Goal: Communication & Community: Ask a question

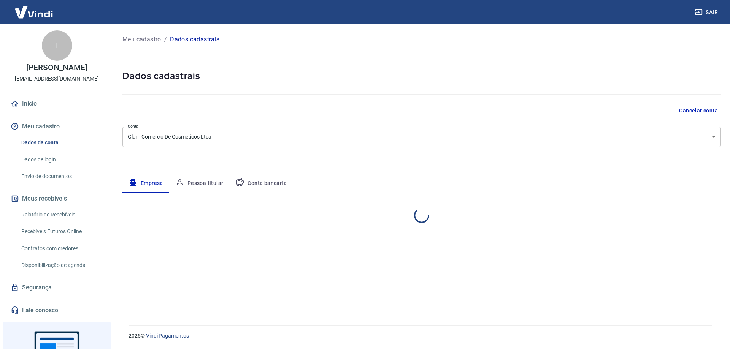
select select "PR"
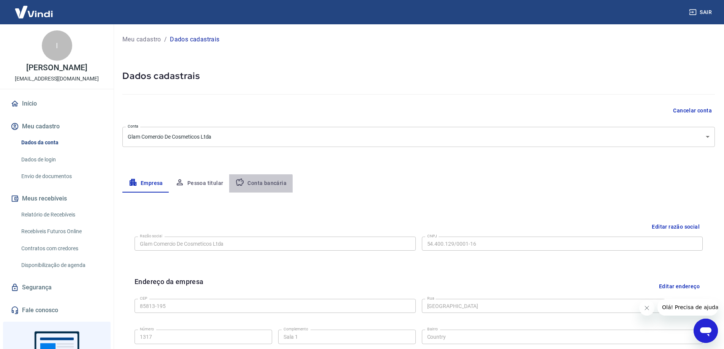
click at [252, 186] on button "Conta bancária" at bounding box center [260, 184] width 63 height 18
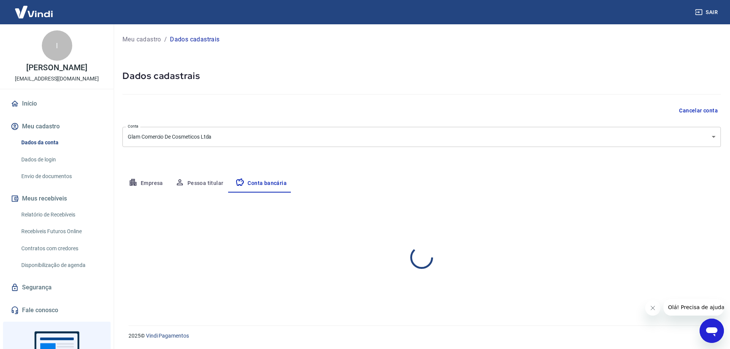
select select "1"
click at [48, 184] on link "Envio de documentos" at bounding box center [61, 177] width 86 height 16
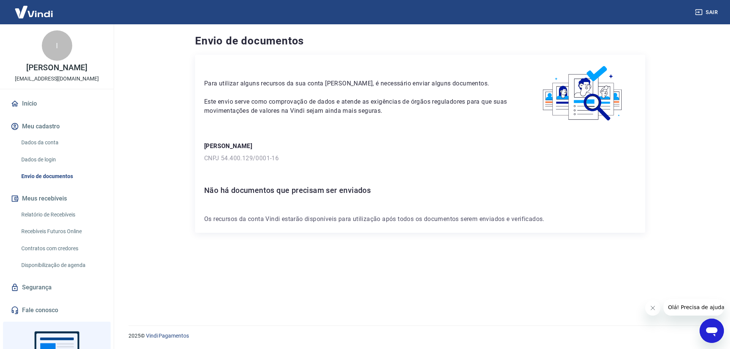
click at [66, 148] on link "Dados da conta" at bounding box center [61, 143] width 86 height 16
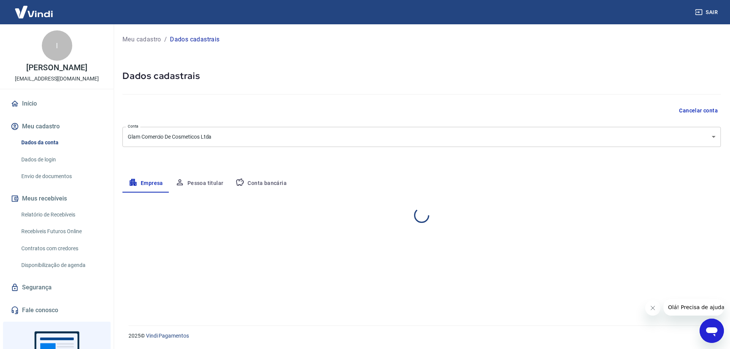
select select "PR"
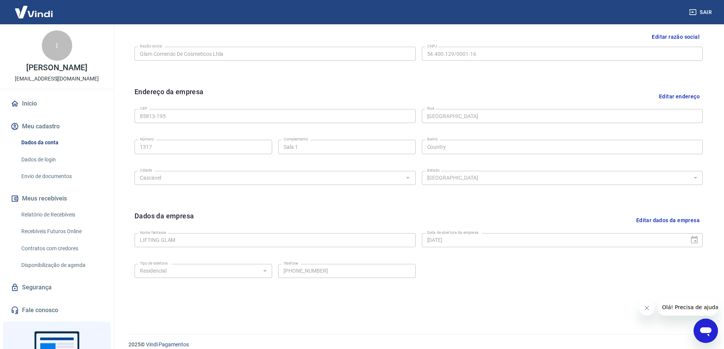
scroll to position [199, 0]
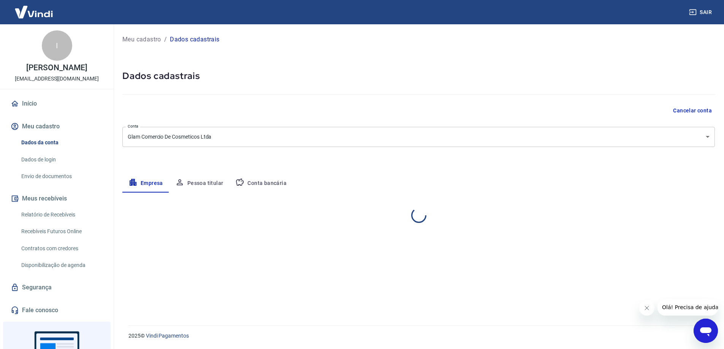
select select "PR"
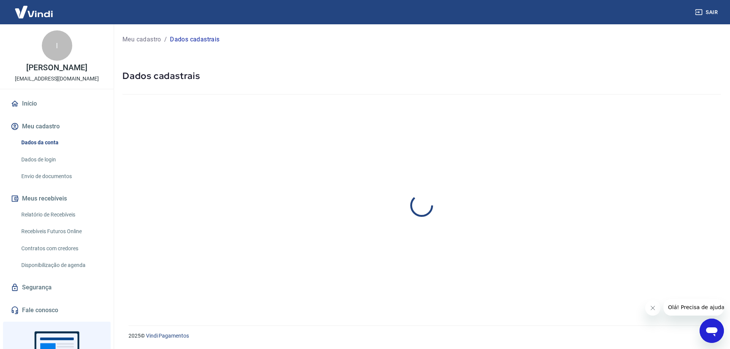
select select "PR"
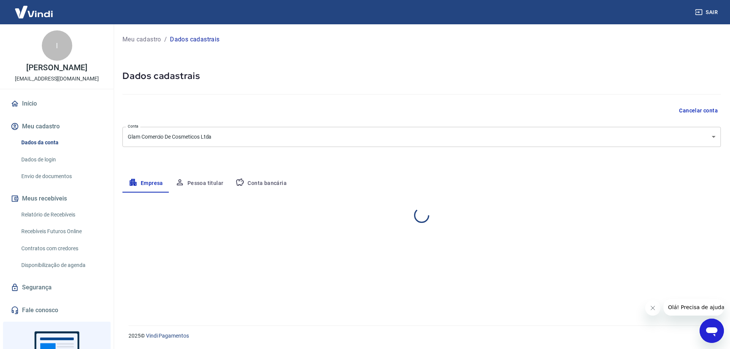
select select "PR"
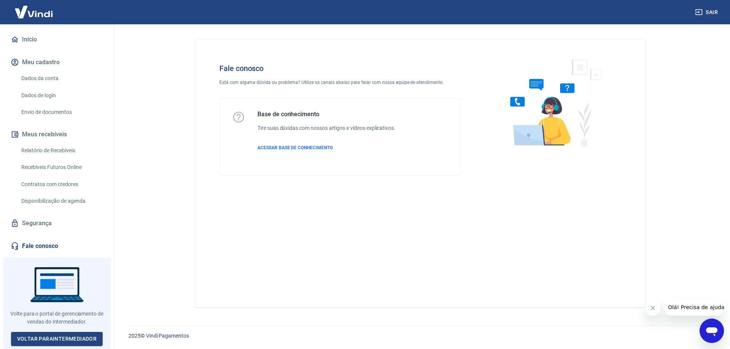
scroll to position [70, 0]
click at [711, 332] on icon "Open messaging window" at bounding box center [711, 332] width 11 height 9
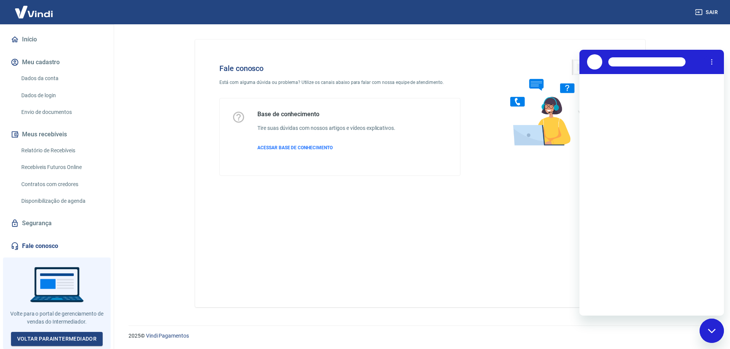
scroll to position [0, 0]
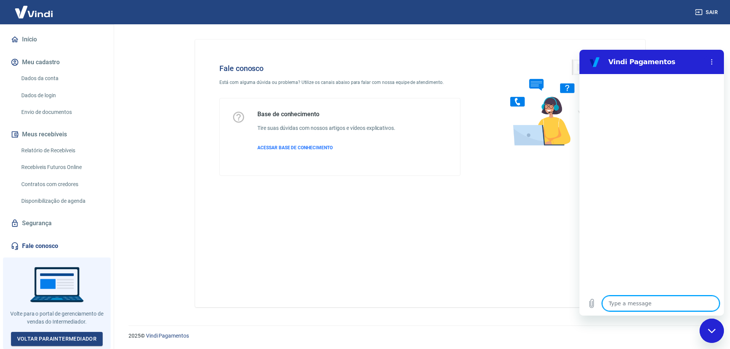
click at [676, 306] on textarea at bounding box center [660, 303] width 117 height 15
type textarea "b"
type textarea "x"
type textarea "bo"
type textarea "x"
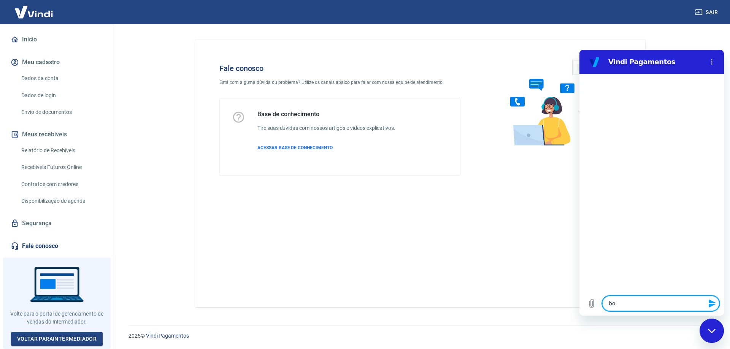
type textarea "bom"
type textarea "x"
type textarea "bom"
type textarea "x"
type textarea "bom d"
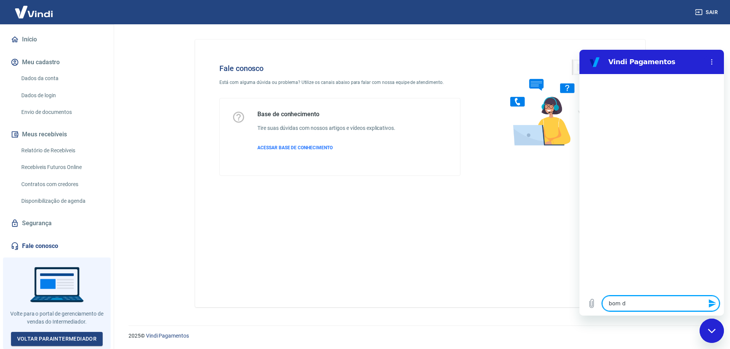
type textarea "x"
type textarea "bom di"
type textarea "x"
type textarea "bom dia"
type textarea "x"
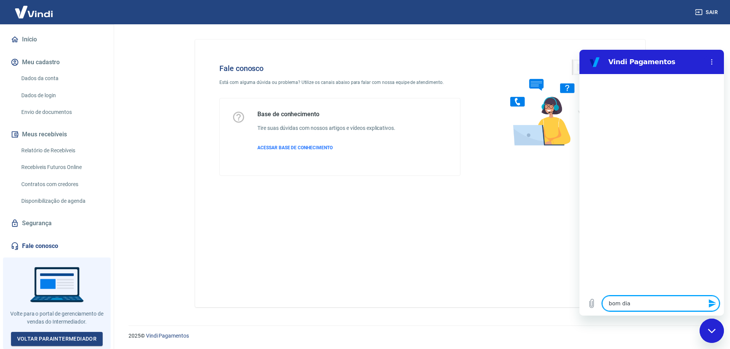
type textarea "bom dia,"
type textarea "x"
type textarea "bom dia,"
type textarea "x"
type textarea "bom dia, t"
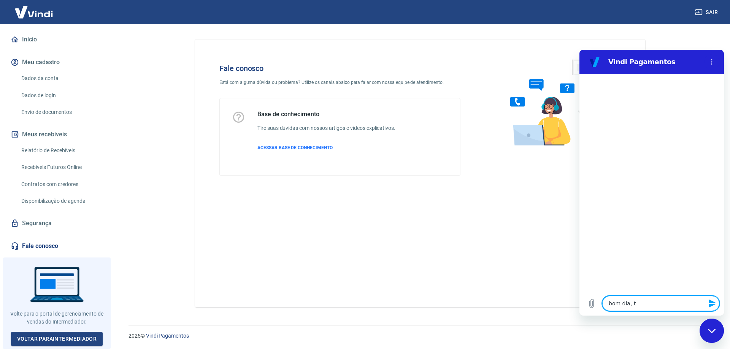
type textarea "x"
type textarea "bom dia, tu"
type textarea "x"
type textarea "bom dia, tud"
type textarea "x"
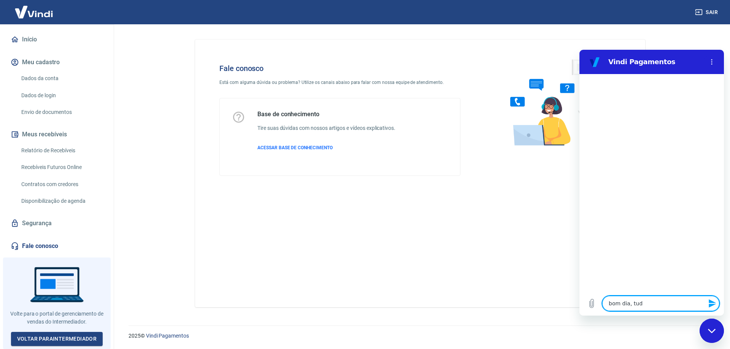
type textarea "bom dia, tudo"
type textarea "x"
type textarea "bom dia, tudo"
type textarea "x"
type textarea "bom dia, tudo b"
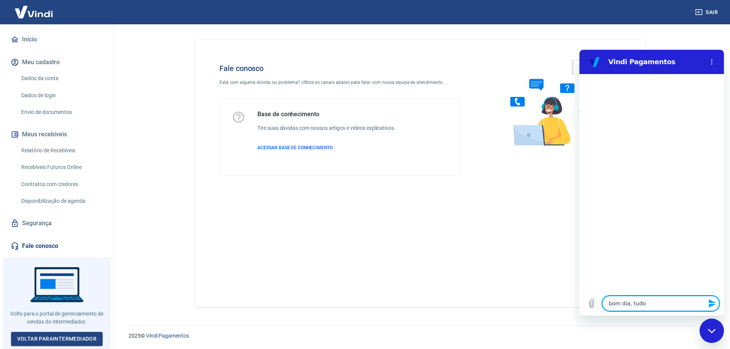
type textarea "x"
type textarea "bom dia, tudo be"
type textarea "x"
type textarea "bom dia, tudo bem"
type textarea "x"
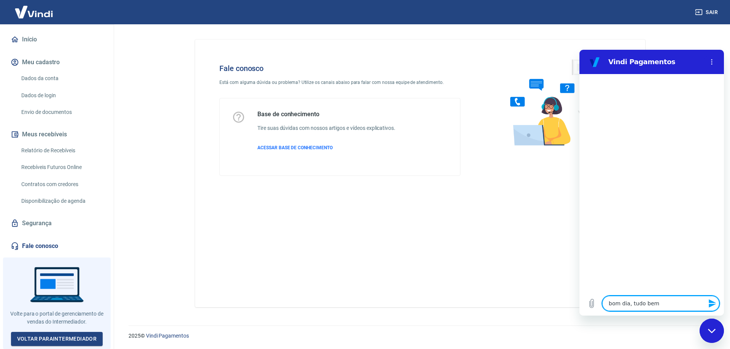
type textarea "bom dia, tudo bem?"
type textarea "x"
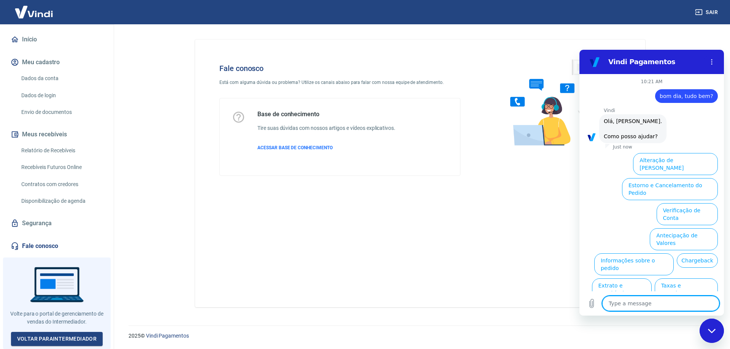
scroll to position [18, 0]
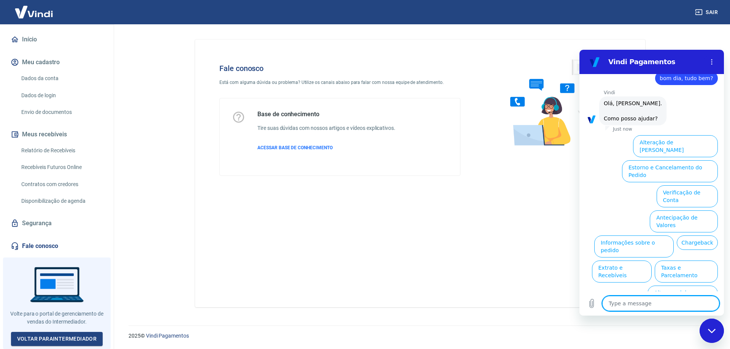
type textarea "f"
type textarea "x"
type textarea "fa"
type textarea "x"
type textarea "fal"
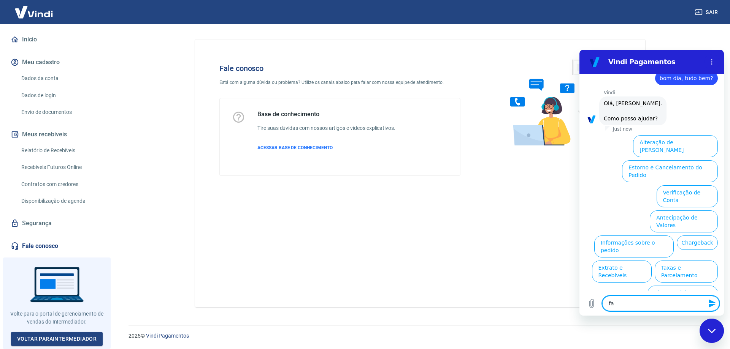
type textarea "x"
type textarea "fala"
type textarea "x"
type textarea "falar"
type textarea "x"
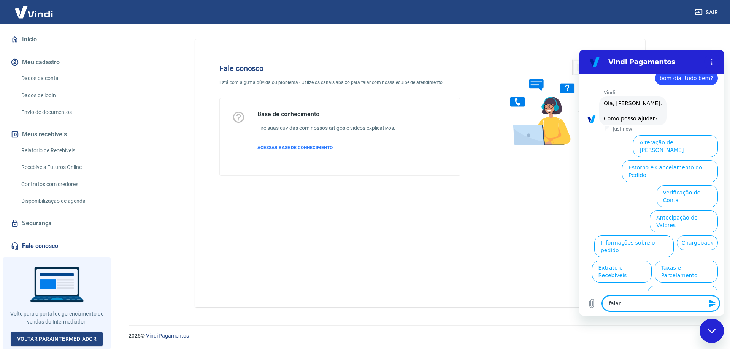
type textarea "falar"
type textarea "x"
type textarea "falar c"
type textarea "x"
type textarea "falar co"
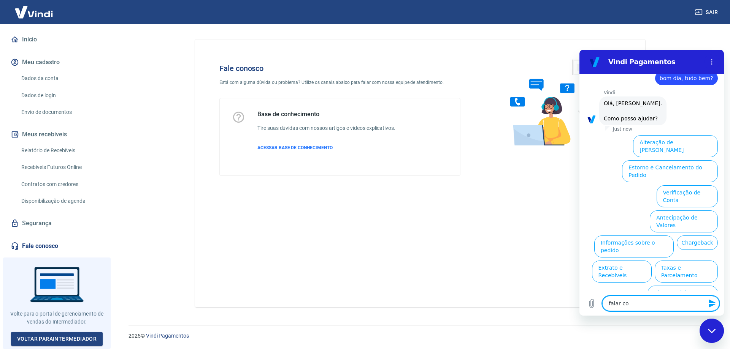
type textarea "x"
type textarea "falar com"
type textarea "x"
type textarea "falar com"
type textarea "x"
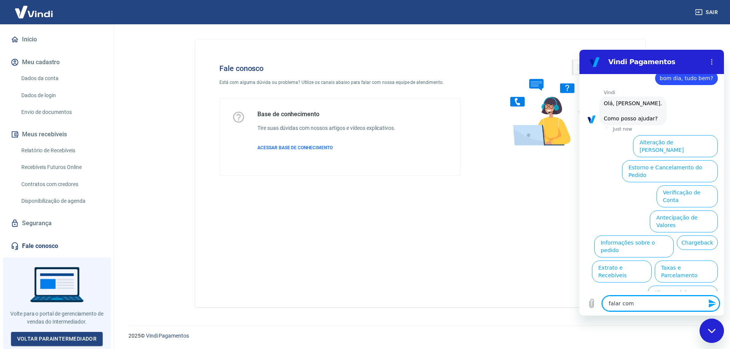
type textarea "falar com a"
type textarea "x"
type textarea "falar com at"
type textarea "x"
type textarea "falar com ate"
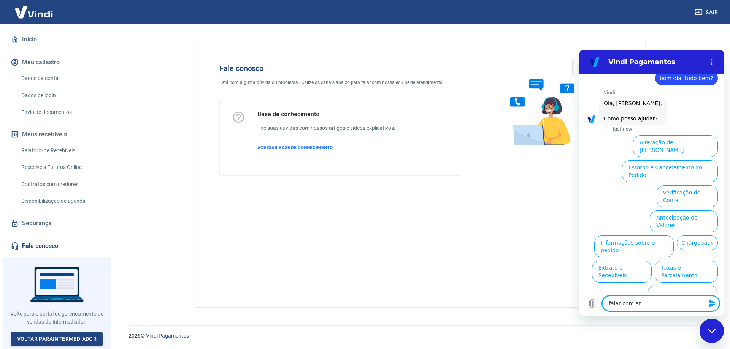
type textarea "x"
type textarea "falar com aten"
type textarea "x"
type textarea "falar com atend"
type textarea "x"
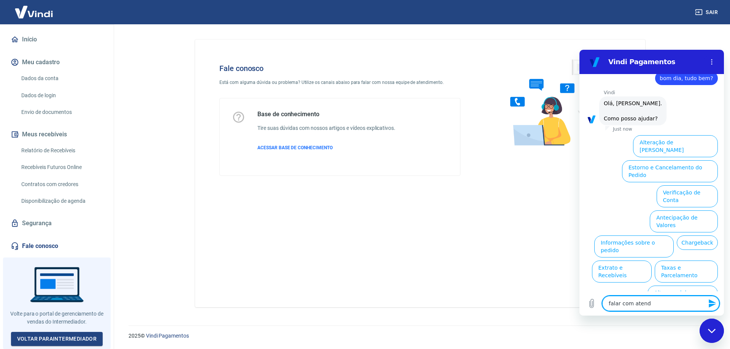
type textarea "falar com atende"
type textarea "x"
type textarea "falar com atenden"
type textarea "x"
type textarea "falar com atendent"
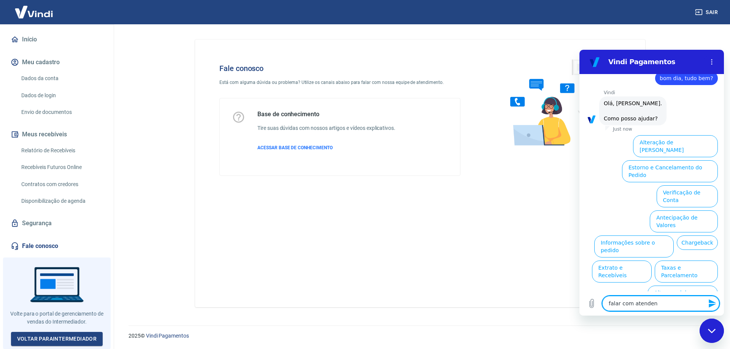
type textarea "x"
type textarea "falar com atendente"
type textarea "x"
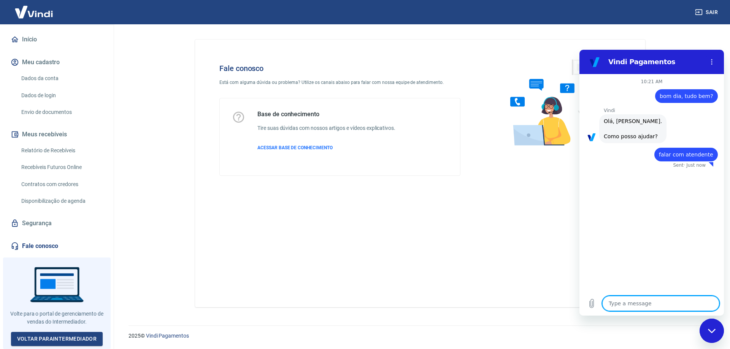
type textarea "x"
type textarea "s"
type textarea "x"
type textarea "sh"
type textarea "x"
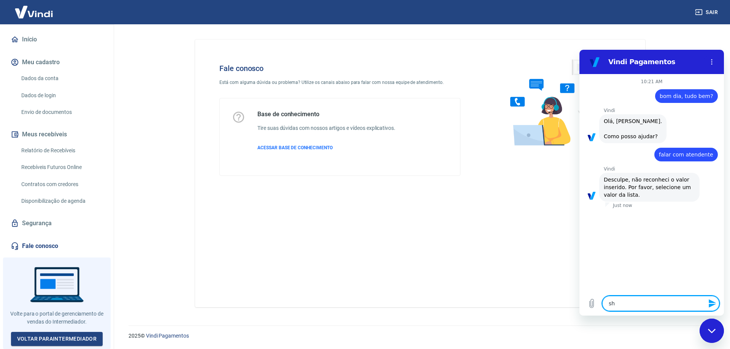
type textarea "sho"
type textarea "x"
type textarea "show"
type textarea "x"
type textarea "show"
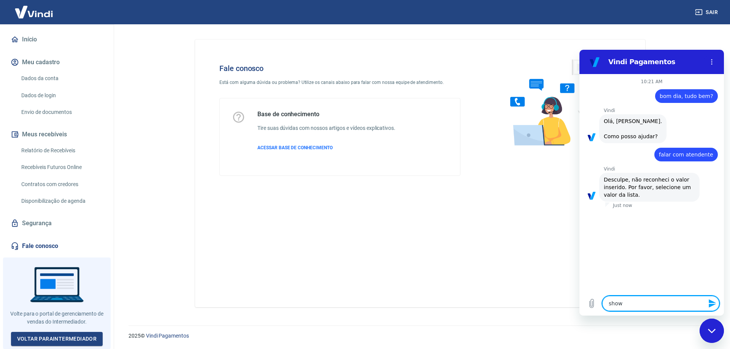
type textarea "x"
type textarea "show l"
type textarea "x"
type textarea "show li"
type textarea "x"
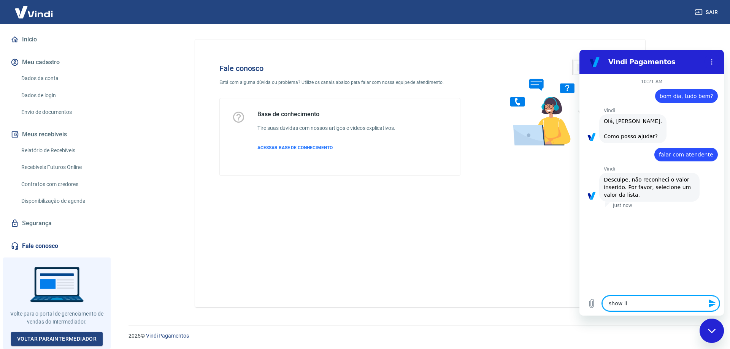
type textarea "show lis"
type textarea "x"
type textarea "show list"
type textarea "x"
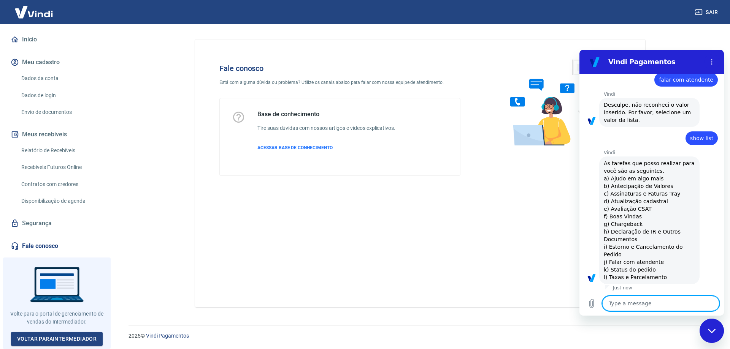
scroll to position [76, 0]
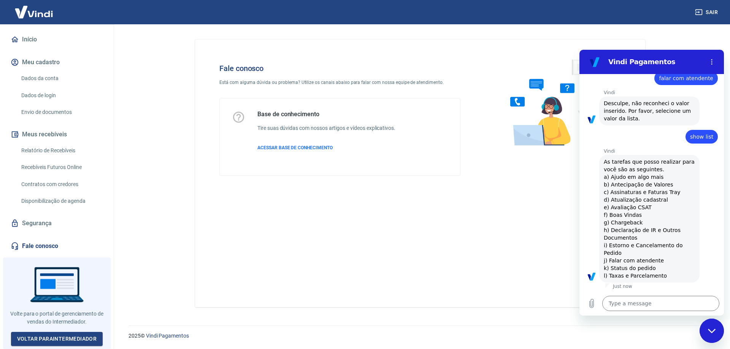
drag, startPoint x: 661, startPoint y: 261, endPoint x: 604, endPoint y: 260, distance: 57.0
click at [603, 260] on div "Vindi says: As tarefas que posso realizar para você são as seguintes. a) Ajudo …" at bounding box center [649, 219] width 100 height 128
click at [644, 262] on span "As tarefas que posso realizar para você são as seguintes. a) Ajudo em algo mais…" at bounding box center [649, 219] width 91 height 122
drag, startPoint x: 663, startPoint y: 259, endPoint x: 610, endPoint y: 264, distance: 53.5
click at [610, 264] on span "As tarefas que posso realizar para você são as seguintes. a) Ajudo em algo mais…" at bounding box center [649, 219] width 91 height 122
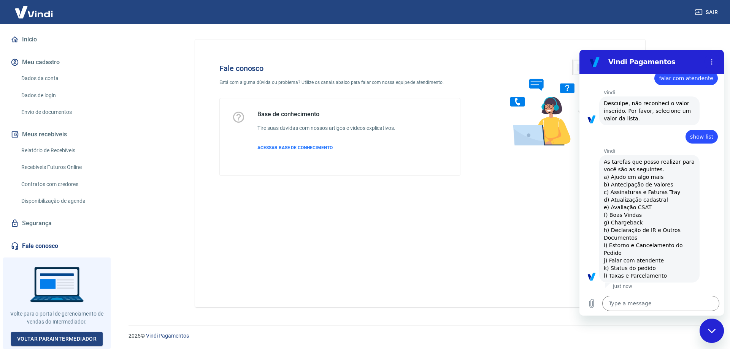
copy span "Falar com atendente"
click at [661, 301] on textarea at bounding box center [660, 303] width 117 height 15
paste textarea "Falar com atendente"
type textarea "Falar com atendente"
type textarea "x"
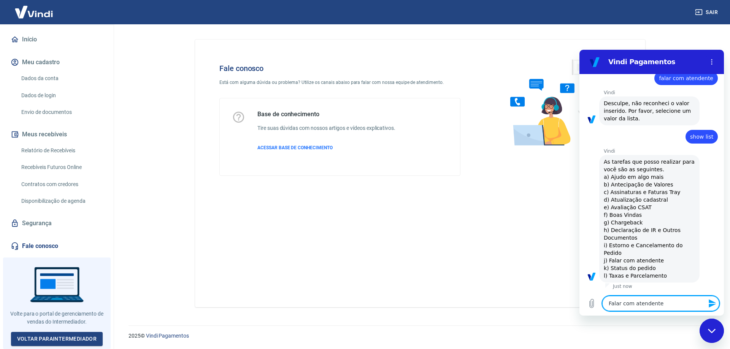
type textarea "Falar com atendente"
type textarea "x"
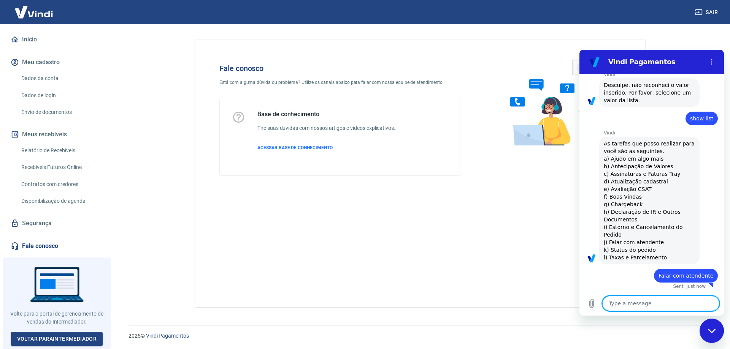
type textarea "x"
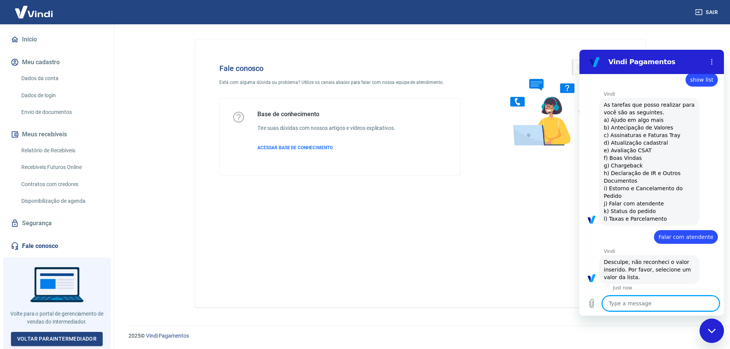
scroll to position [135, 0]
paste textarea "Falar com atendente"
type textarea "Falar com atendente"
type textarea "x"
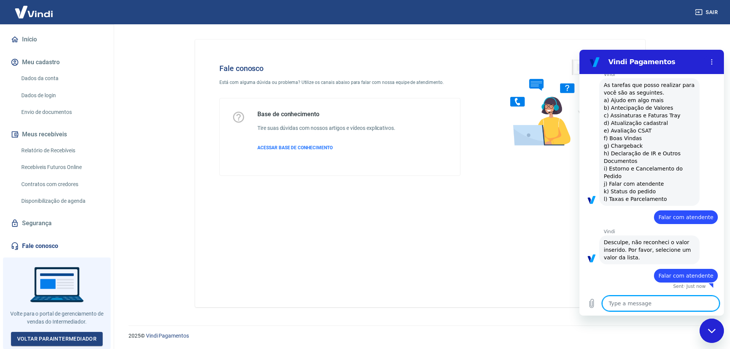
type textarea "x"
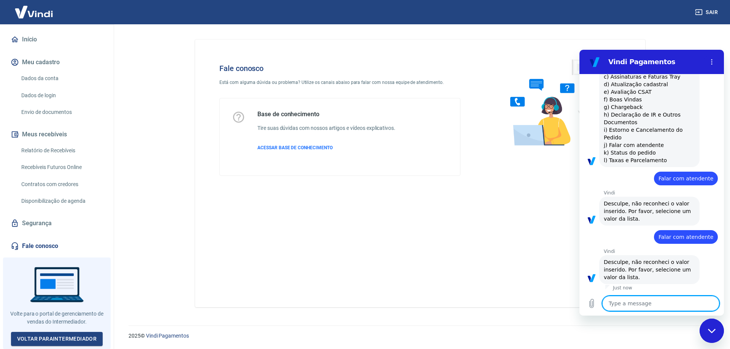
scroll to position [194, 0]
paste textarea "Falar com atendente"
type textarea "Falar com atendente"
type textarea "x"
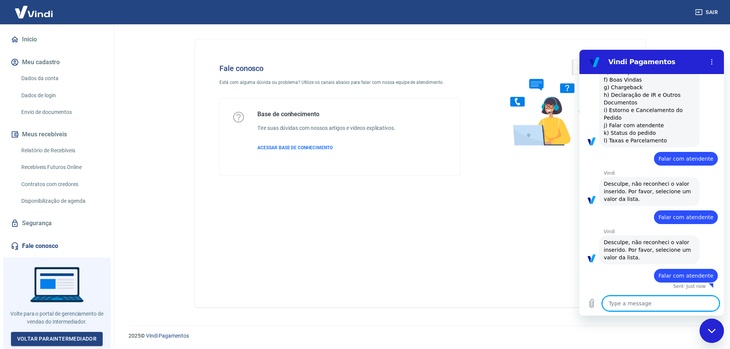
type textarea "x"
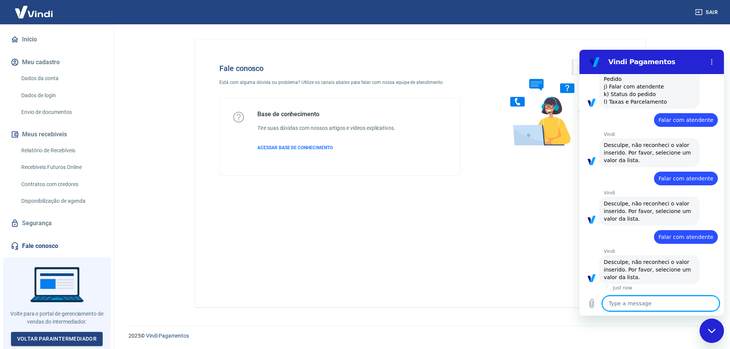
scroll to position [252, 0]
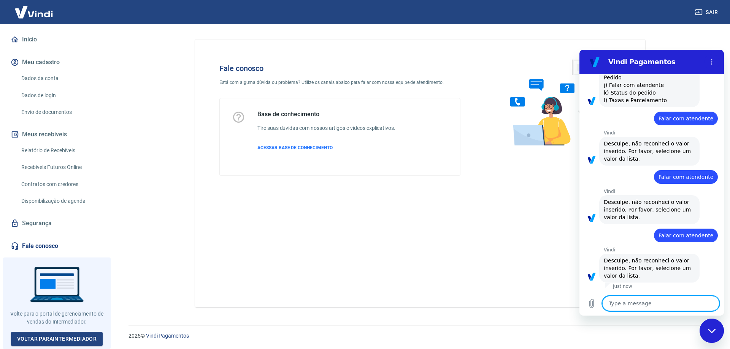
paste textarea "Falar com atendente"
type textarea "Falar com atendente"
type textarea "x"
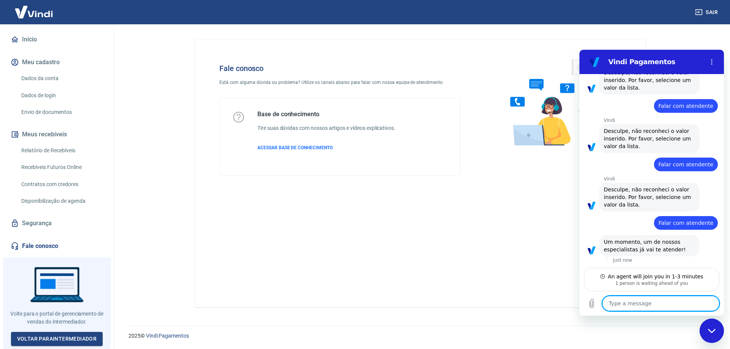
scroll to position [324, 0]
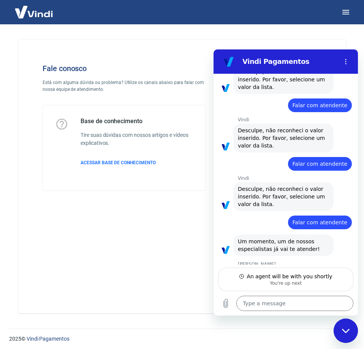
type textarea "x"
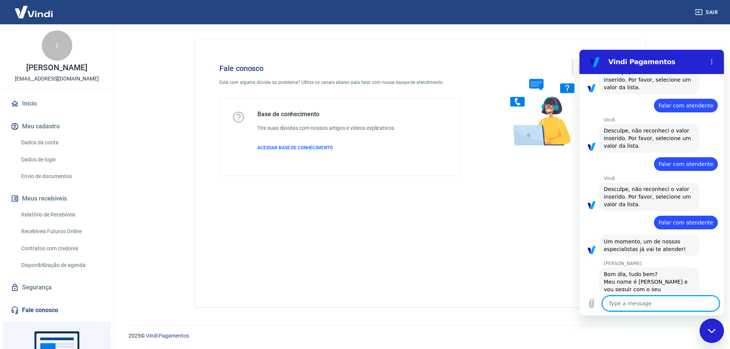
scroll to position [352, 0]
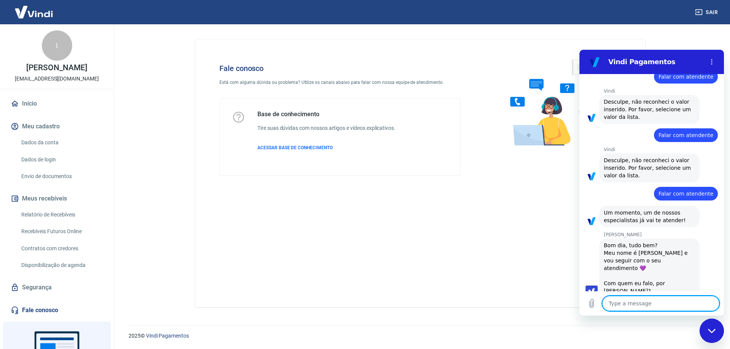
click at [657, 303] on textarea at bounding box center [660, 303] width 117 height 15
type textarea "B"
type textarea "x"
type textarea "Bo"
type textarea "x"
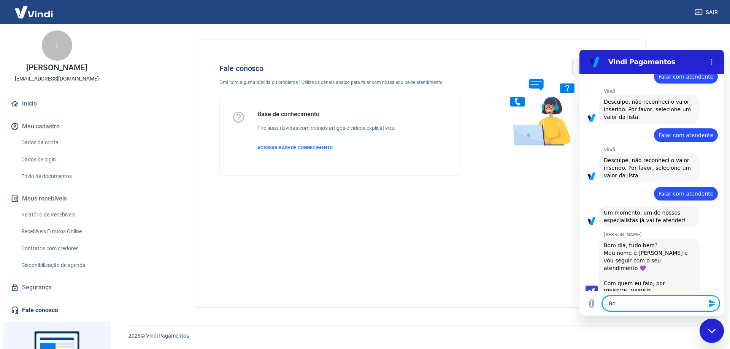
type textarea "Bom"
type textarea "x"
type textarea "Bom"
type textarea "x"
type textarea "Bom d"
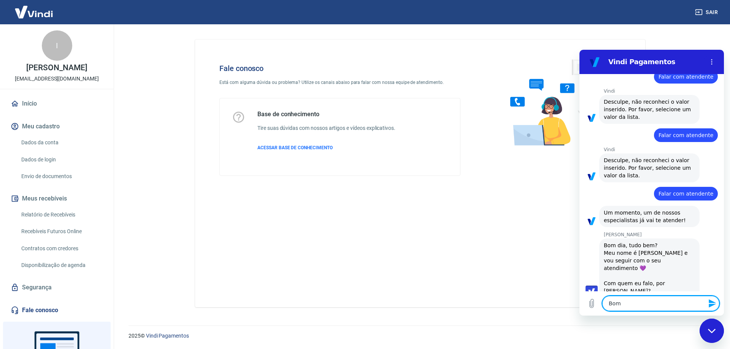
type textarea "x"
type textarea "Bom di"
type textarea "x"
type textarea "Bom dia"
type textarea "x"
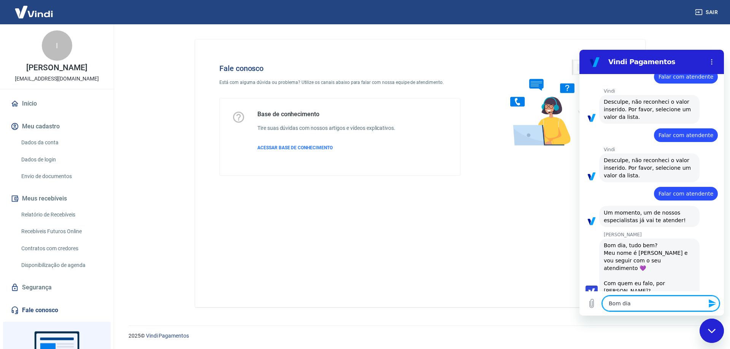
type textarea "Bom dia,"
type textarea "x"
type textarea "Bom dia,"
type textarea "x"
type textarea "Bom dia, t"
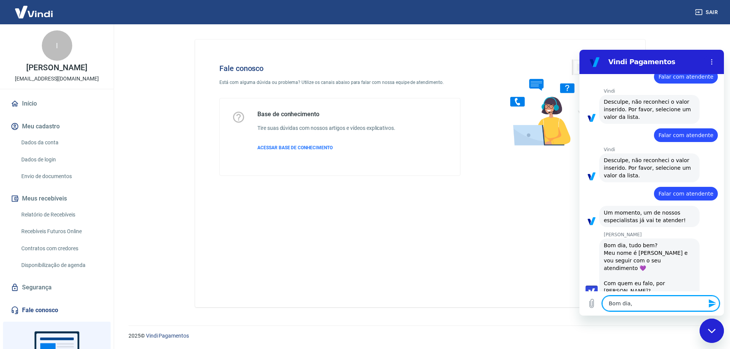
type textarea "x"
type textarea "Bom dia, tu"
type textarea "x"
type textarea "Bom dia, tud"
type textarea "x"
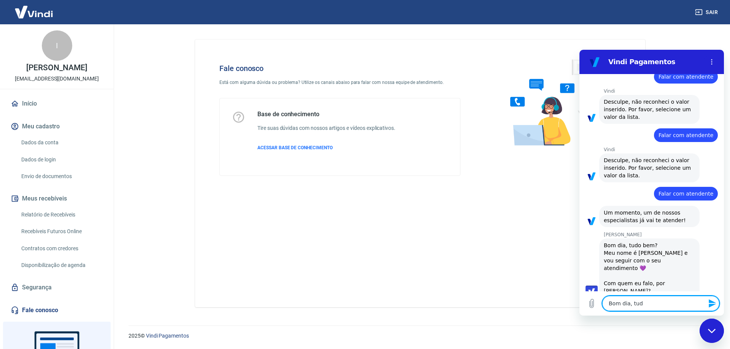
type textarea "Bom dia, tudo"
type textarea "x"
type textarea "Bom dia, tudo"
type textarea "x"
type textarea "Bom dia, tudo b"
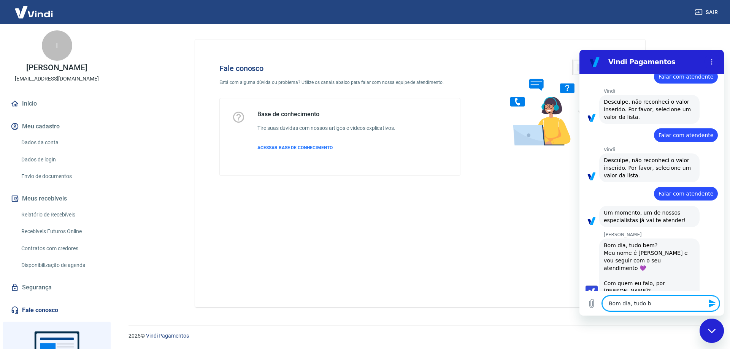
type textarea "x"
type textarea "Bom dia, tudo be"
type textarea "x"
type textarea "Bom dia, tudo bem"
type textarea "x"
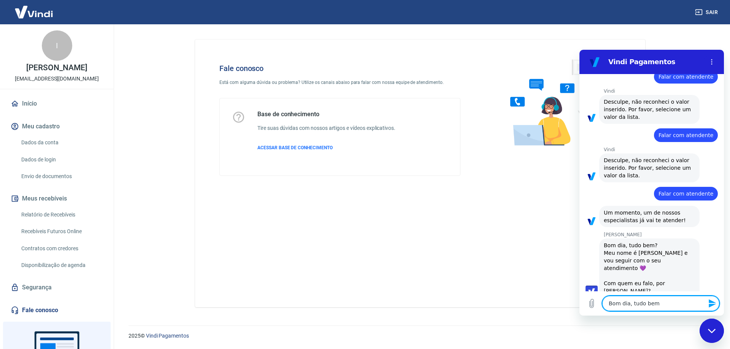
type textarea "Bom dia, tudo bem?"
type textarea "x"
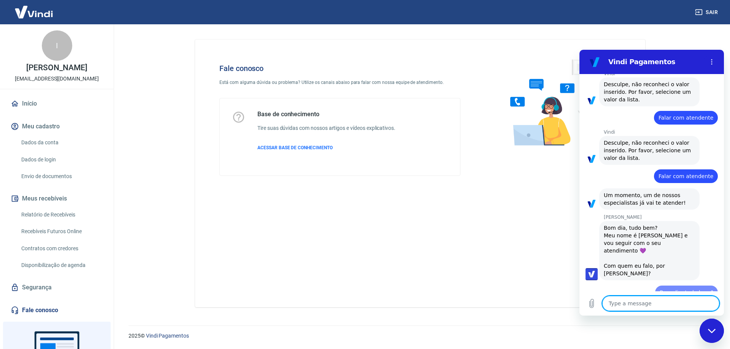
type textarea "x"
type textarea "E"
type textarea "x"
type textarea "Es"
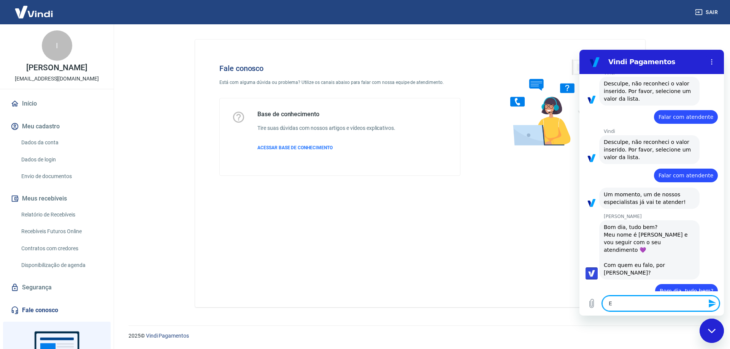
type textarea "x"
type textarea "Est"
type textarea "x"
type textarea "Esta"
type textarea "x"
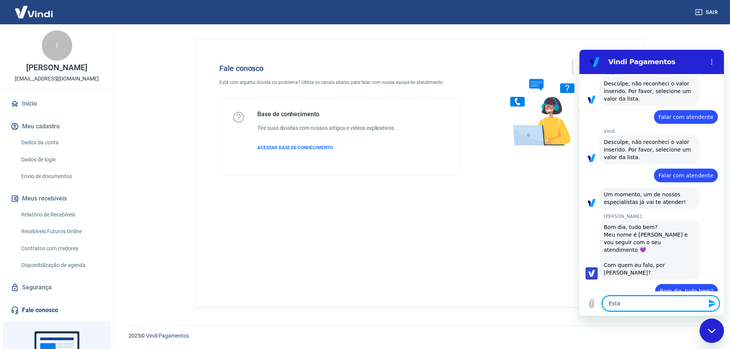
type textarea "Estam"
type textarea "x"
type textarea "Estamo"
type textarea "x"
type textarea "Estamos"
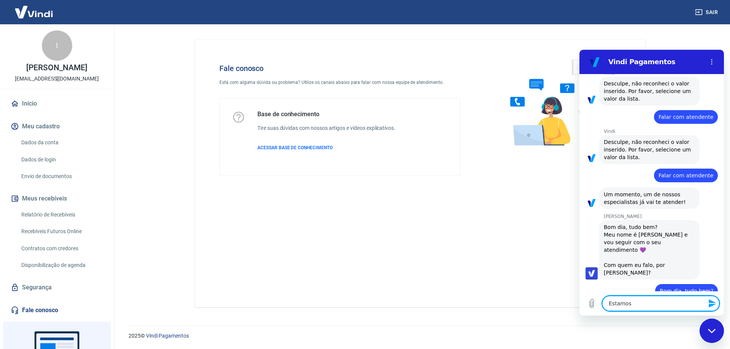
type textarea "x"
type textarea "Estamos"
type textarea "x"
type textarea "Estamos"
type textarea "x"
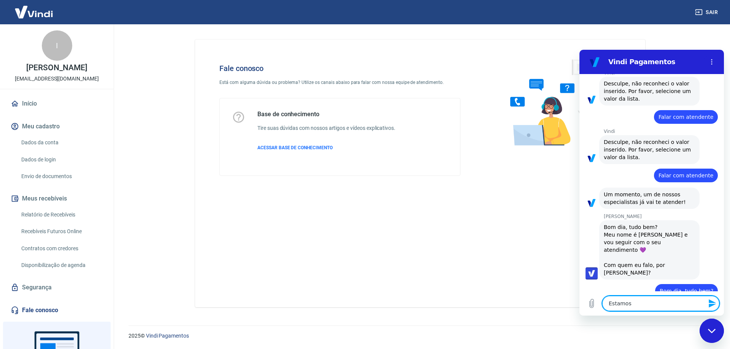
type textarea "Estamo"
type textarea "x"
type textarea "Estam"
type textarea "x"
type textarea "Esta"
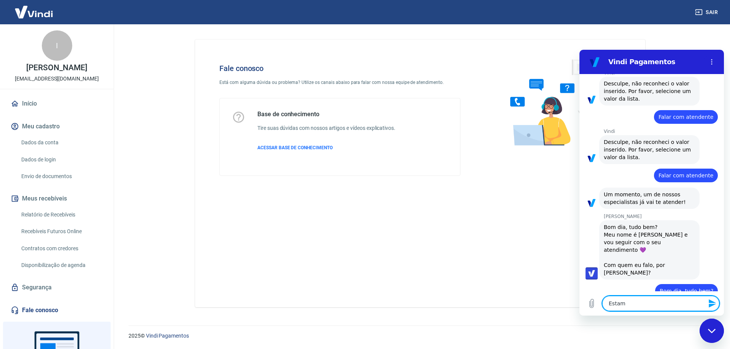
type textarea "x"
type textarea "Est"
type textarea "x"
type textarea "Es"
type textarea "x"
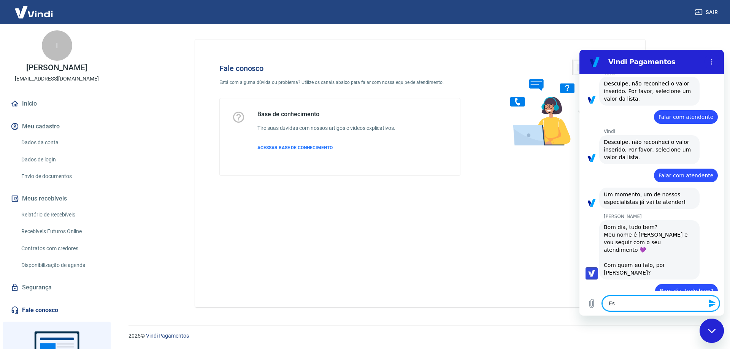
type textarea "E"
type textarea "x"
type textarea "G"
type textarea "x"
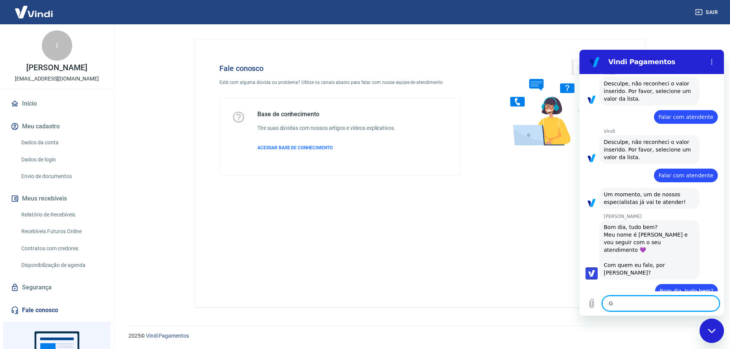
type textarea "Go"
type textarea "x"
type textarea "Gos"
type textarea "x"
type textarea "Gost"
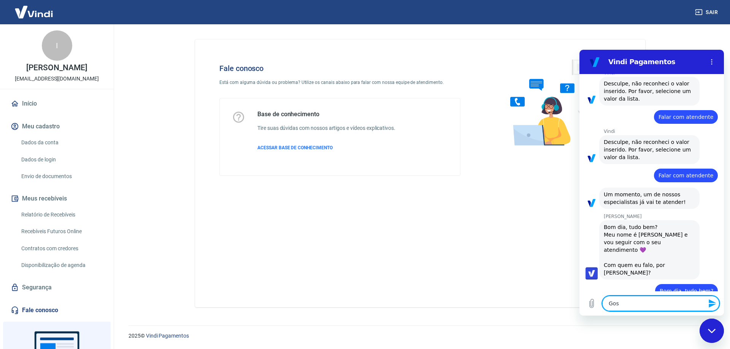
type textarea "x"
type textarea "Gosta"
type textarea "x"
type textarea "Gostar"
type textarea "x"
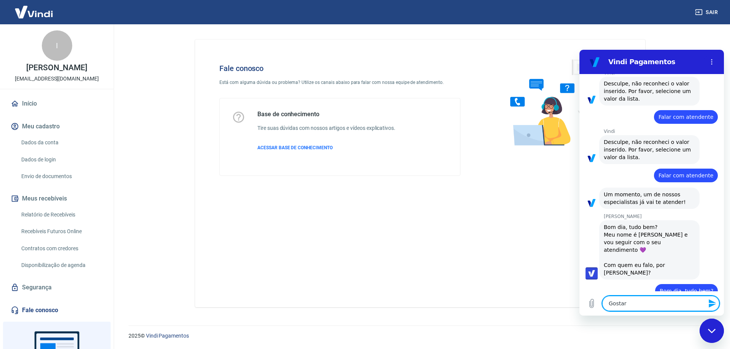
type textarea "Gostari"
type textarea "x"
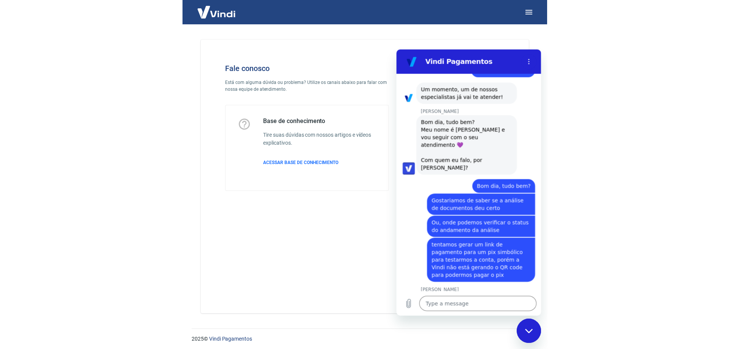
scroll to position [477, 0]
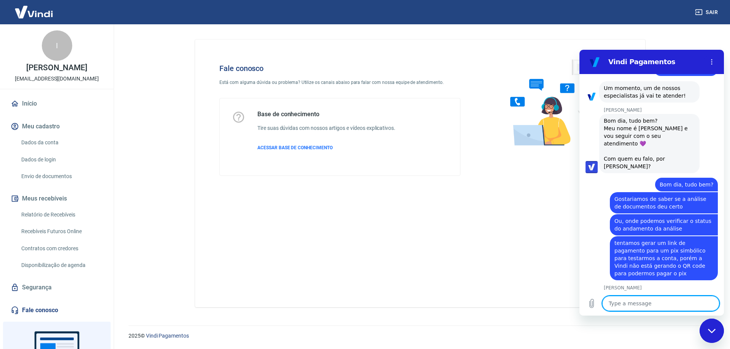
click at [664, 309] on textarea at bounding box center [660, 303] width 117 height 15
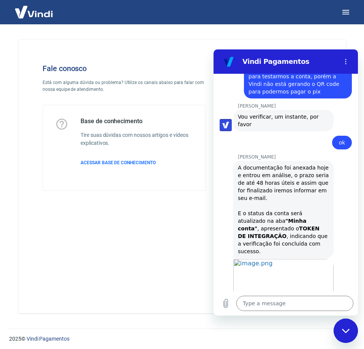
scroll to position [660, 0]
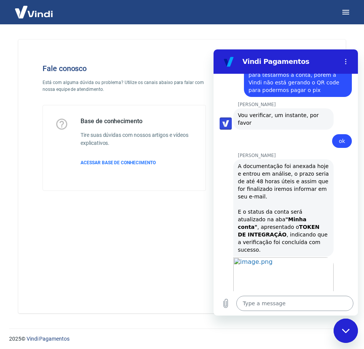
click at [319, 303] on textarea at bounding box center [294, 303] width 117 height 15
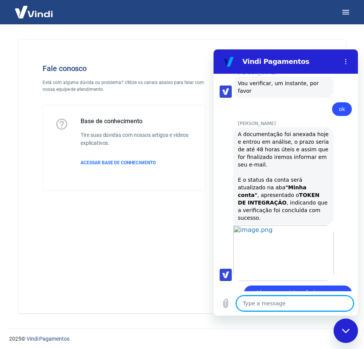
scroll to position [694, 0]
